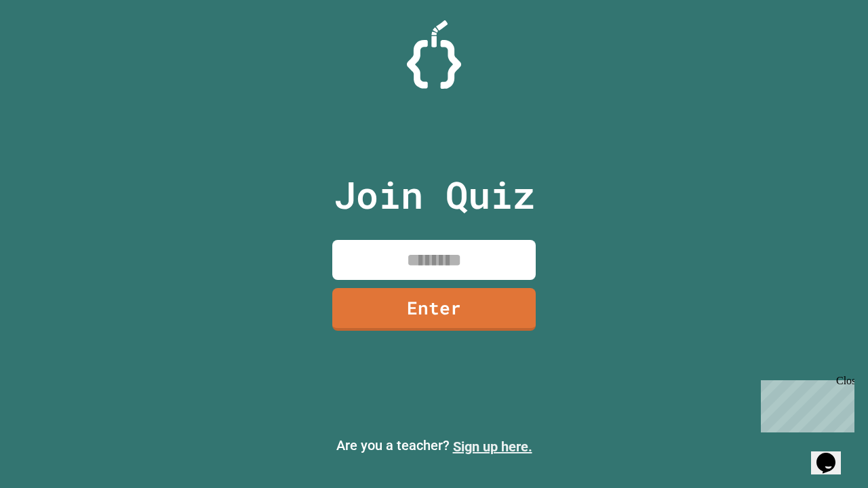
click at [492, 447] on link "Sign up here." at bounding box center [492, 447] width 79 height 16
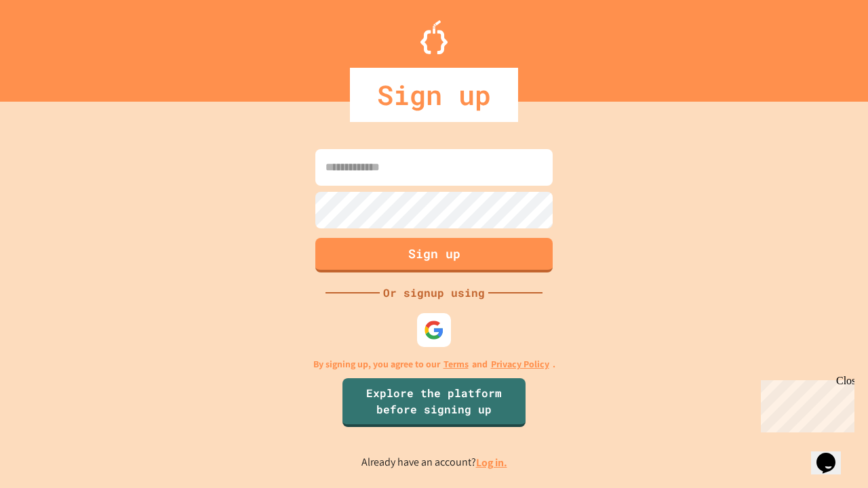
click at [492, 462] on link "Log in." at bounding box center [491, 463] width 31 height 14
